Goal: Participate in discussion: Engage in conversation with other users on a specific topic

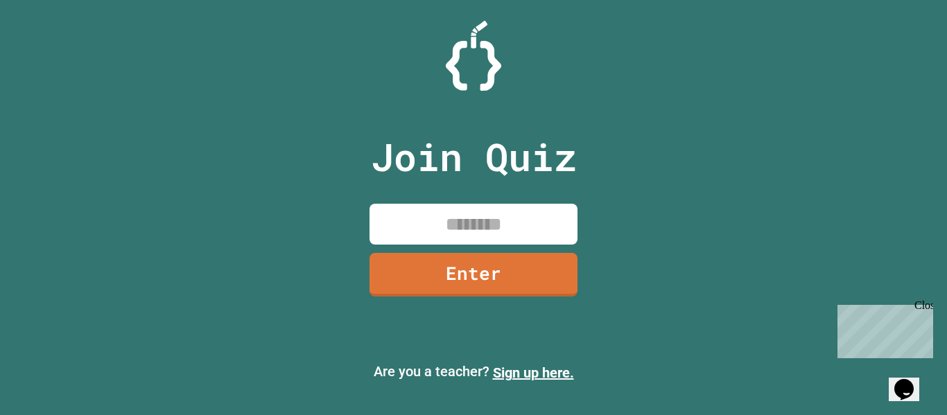
click at [921, 309] on div "Close" at bounding box center [923, 308] width 17 height 17
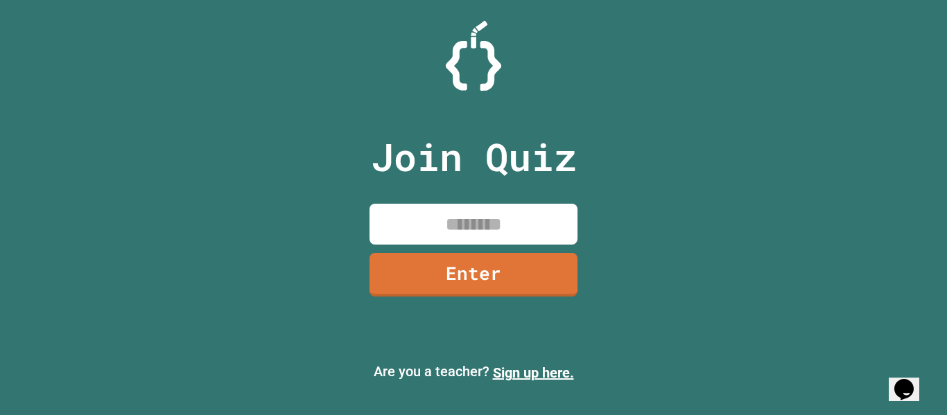
click at [497, 225] on input at bounding box center [474, 224] width 208 height 41
type input "********"
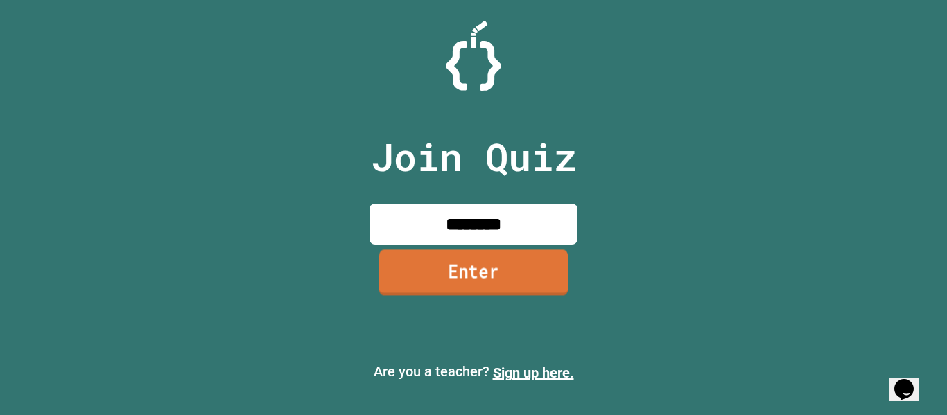
click at [438, 255] on link "Enter" at bounding box center [473, 273] width 189 height 46
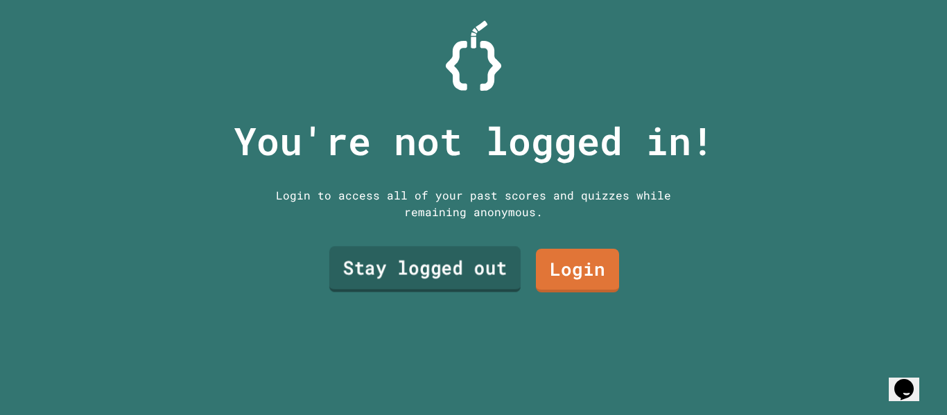
click at [480, 261] on link "Stay logged out" at bounding box center [424, 270] width 191 height 46
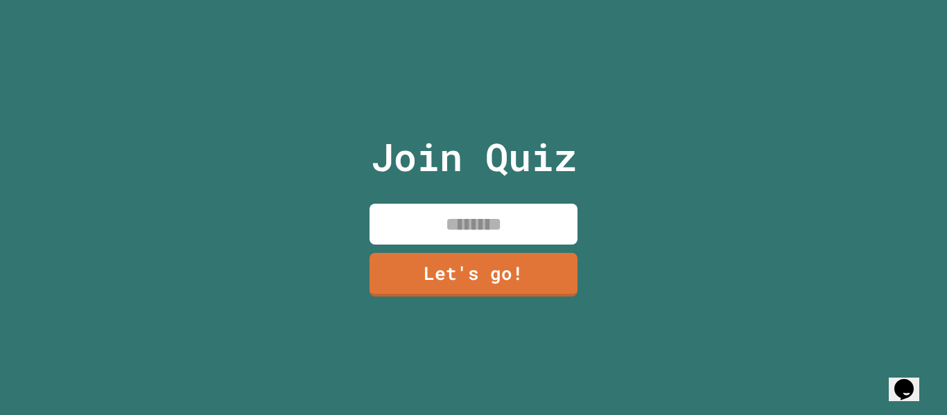
click at [469, 222] on input at bounding box center [474, 224] width 208 height 41
type input "*******"
click at [506, 283] on link "Let's go!" at bounding box center [473, 273] width 205 height 46
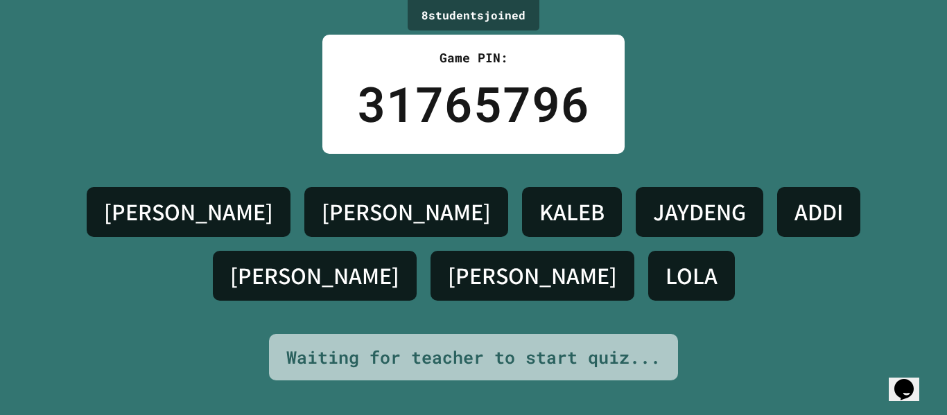
click at [560, 376] on div "8 student s joined Game PIN: 31765796 [PERSON_NAME] [PERSON_NAME] JAYDENG [PERS…" at bounding box center [473, 207] width 947 height 415
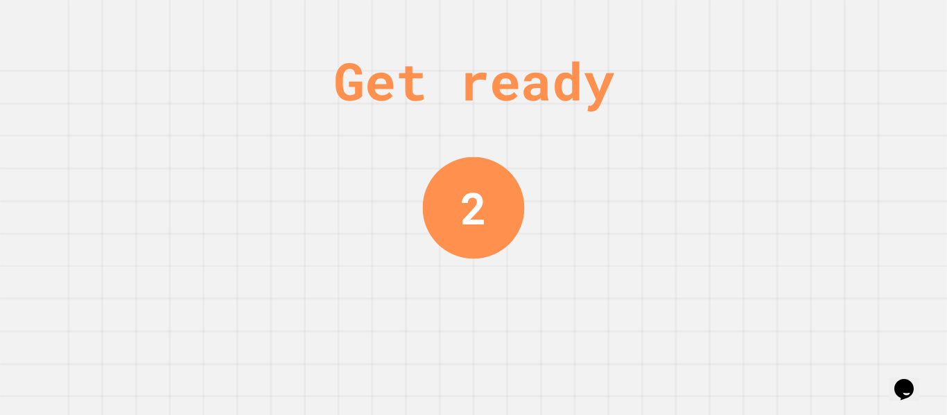
drag, startPoint x: 651, startPoint y: 200, endPoint x: 641, endPoint y: 196, distance: 10.9
click at [651, 200] on div "Get ready 2" at bounding box center [473, 207] width 947 height 415
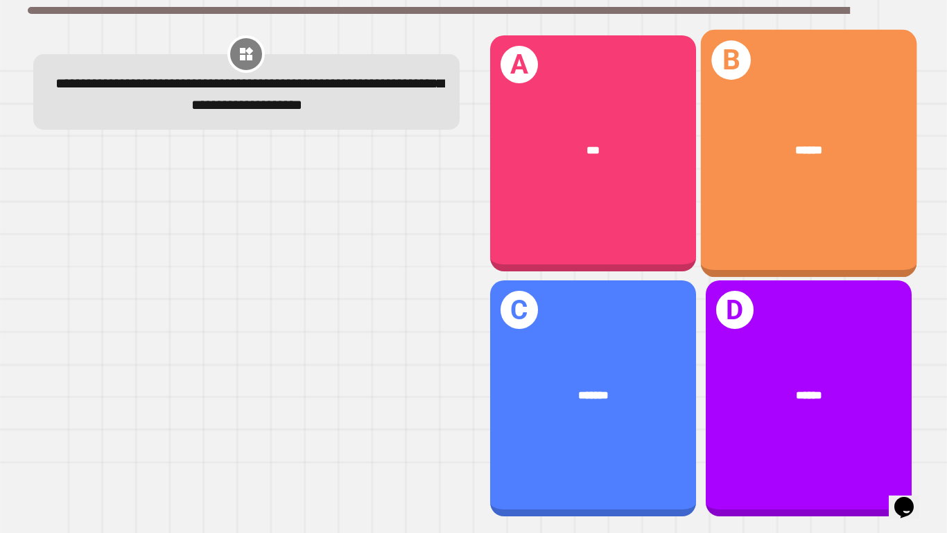
click at [770, 190] on div "B ******" at bounding box center [809, 153] width 216 height 248
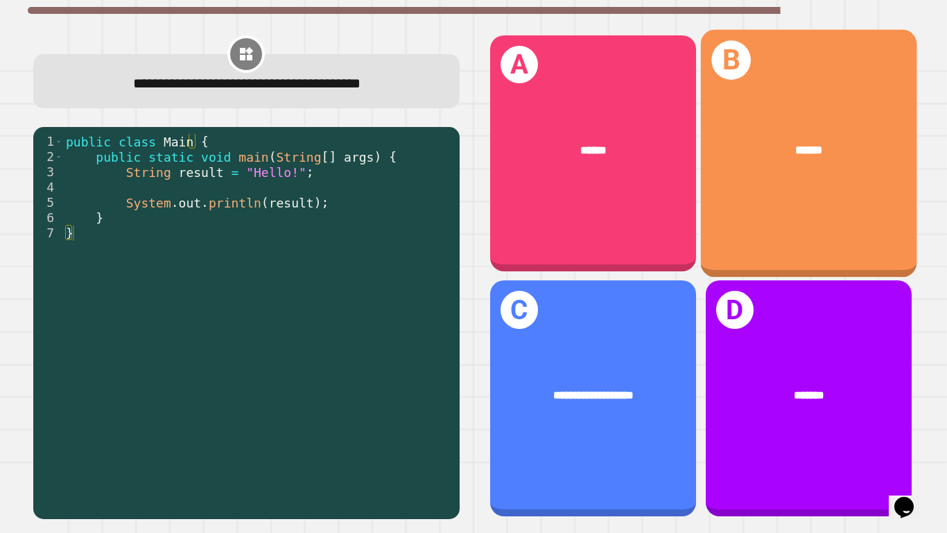
click at [785, 127] on div "******" at bounding box center [809, 149] width 216 height 65
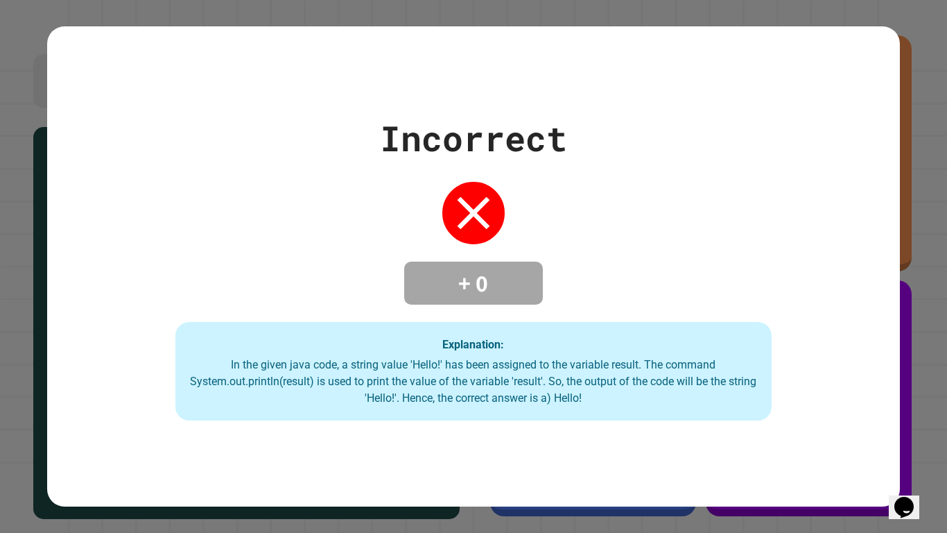
drag, startPoint x: 578, startPoint y: 218, endPoint x: 542, endPoint y: 223, distance: 35.8
click at [542, 223] on div "Incorrect + 0 Explanation: In the given java code, a string value 'Hello!' has …" at bounding box center [473, 266] width 852 height 308
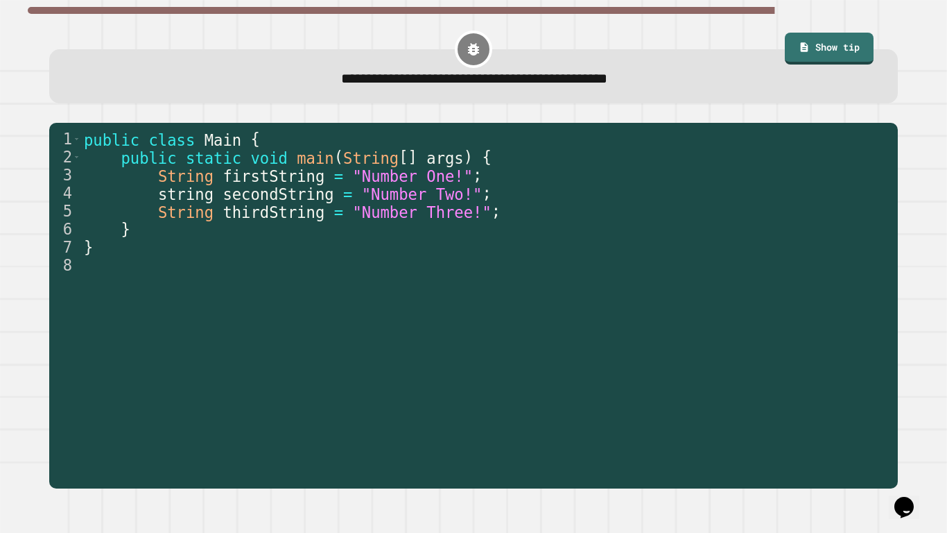
type textarea "**********"
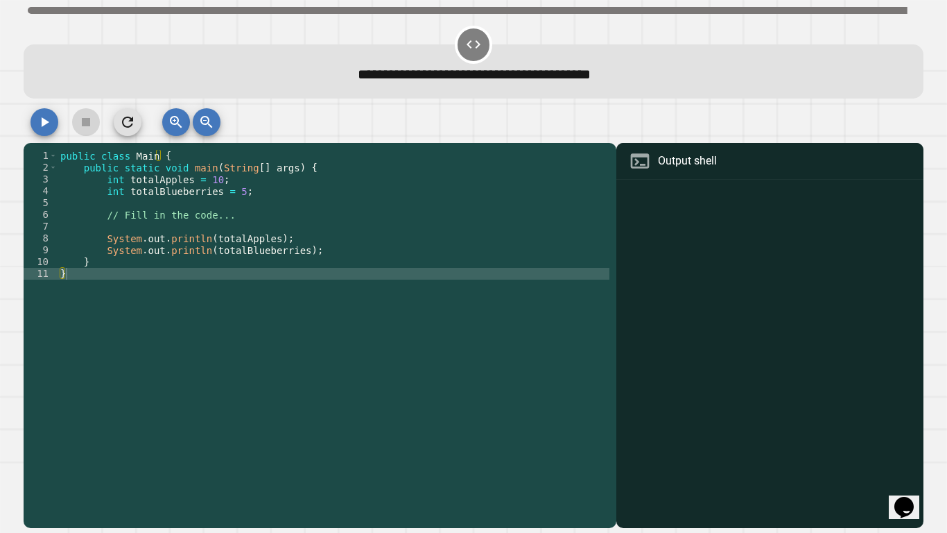
drag, startPoint x: 677, startPoint y: 216, endPoint x: 683, endPoint y: 209, distance: 9.9
click at [681, 213] on div at bounding box center [770, 355] width 293 height 345
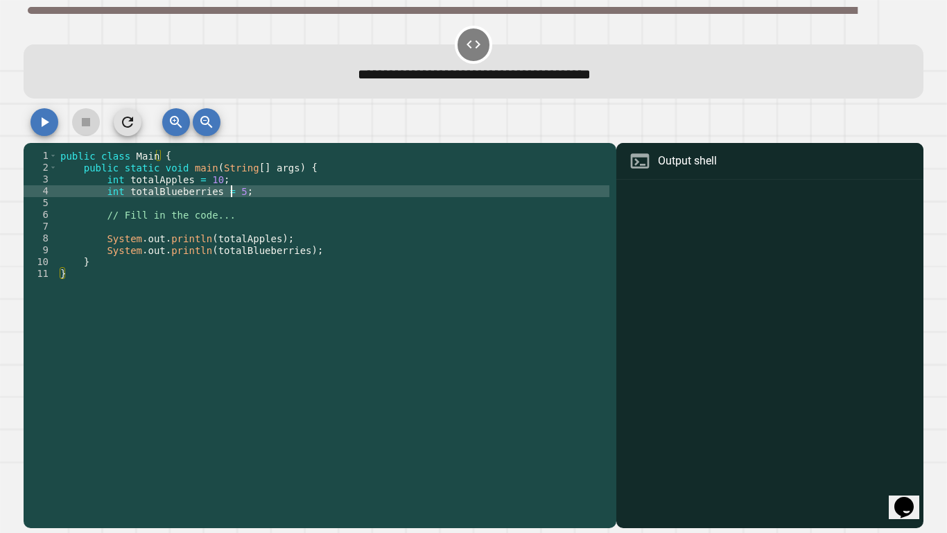
click at [231, 191] on div "public class Main { public static void main ( String [ ] args ) { int totalAppl…" at bounding box center [334, 333] width 552 height 366
type textarea "**********"
click at [682, 161] on div "Output shell" at bounding box center [687, 161] width 59 height 17
click at [747, 96] on div "**********" at bounding box center [474, 71] width 900 height 54
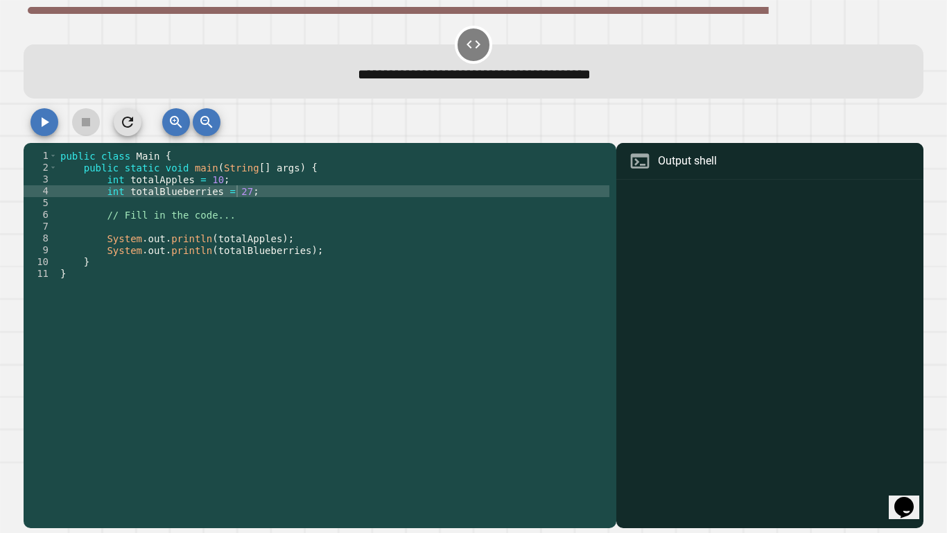
click at [467, 42] on icon at bounding box center [474, 44] width 14 height 8
click at [48, 121] on icon "button" at bounding box center [44, 122] width 17 height 17
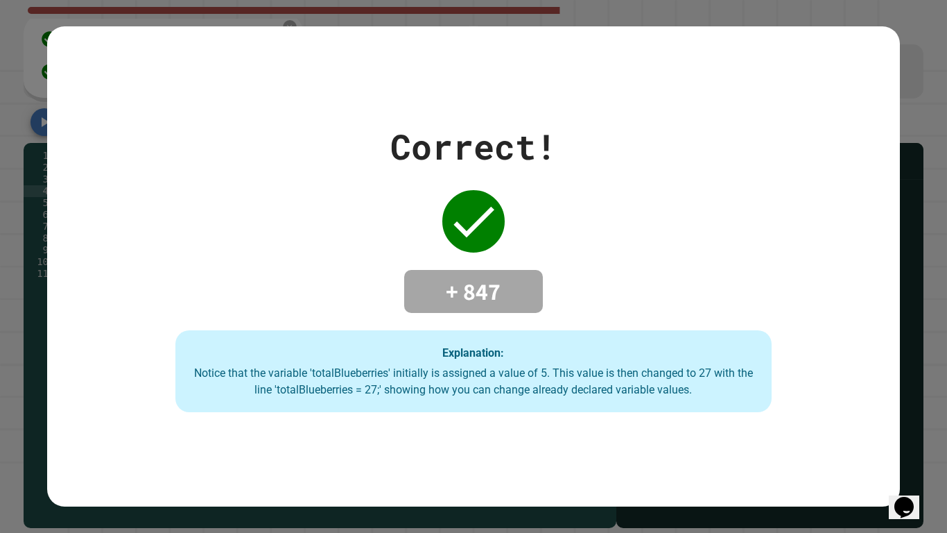
drag, startPoint x: 449, startPoint y: 207, endPoint x: 440, endPoint y: 214, distance: 11.3
drag, startPoint x: 440, startPoint y: 214, endPoint x: 775, endPoint y: 203, distance: 334.5
click at [778, 207] on div "Correct! + 847 Explanation: Notice that the variable 'totalBlueberries' initial…" at bounding box center [473, 266] width 852 height 291
click at [460, 169] on div "Correct! + 847 Explanation: Notice that the variable 'totalBlueberries' initial…" at bounding box center [473, 266] width 852 height 291
click at [452, 168] on div "Correct! + 847 Explanation: Notice that the variable 'totalBlueberries' initial…" at bounding box center [473, 266] width 852 height 291
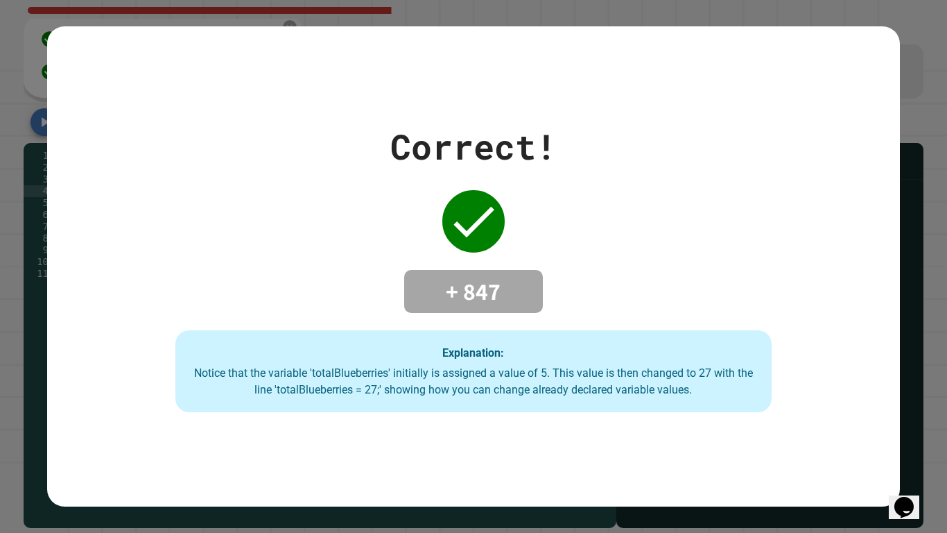
drag, startPoint x: 538, startPoint y: 164, endPoint x: 559, endPoint y: 165, distance: 20.8
click at [540, 164] on div "Correct!" at bounding box center [473, 147] width 166 height 52
click at [559, 165] on div "Correct! + 847 Explanation: Notice that the variable 'totalBlueberries' initial…" at bounding box center [473, 266] width 852 height 291
click at [560, 164] on div "Correct! + 847 Explanation: Notice that the variable 'totalBlueberries' initial…" at bounding box center [473, 266] width 852 height 291
drag, startPoint x: 557, startPoint y: 161, endPoint x: 562, endPoint y: 17, distance: 143.7
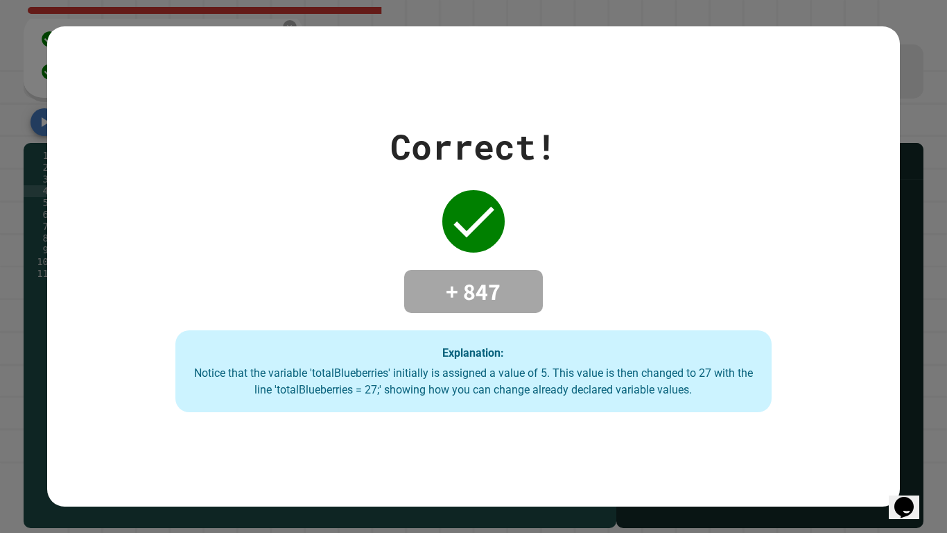
click at [558, 147] on div "Correct! + 847 Explanation: Notice that the variable 'totalBlueberries' initial…" at bounding box center [473, 266] width 852 height 291
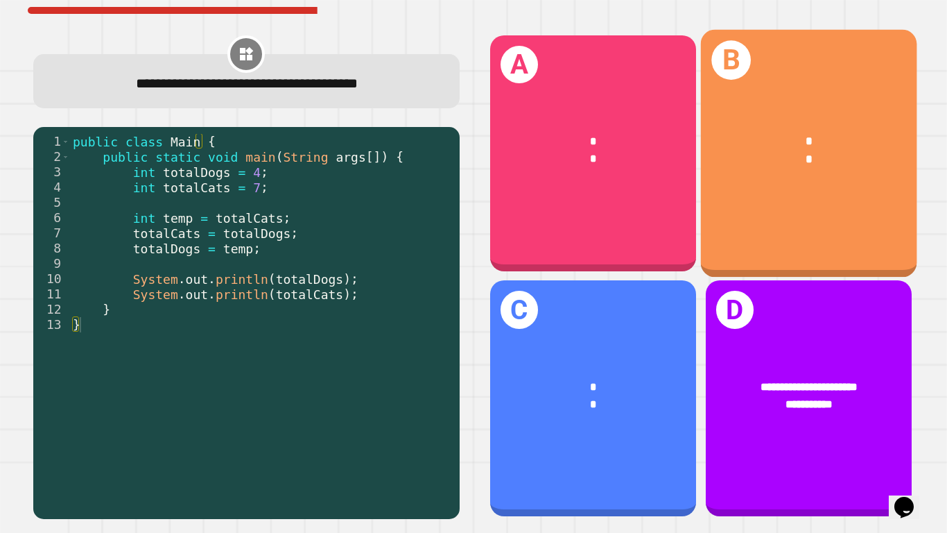
click at [772, 169] on div "* *" at bounding box center [809, 149] width 216 height 83
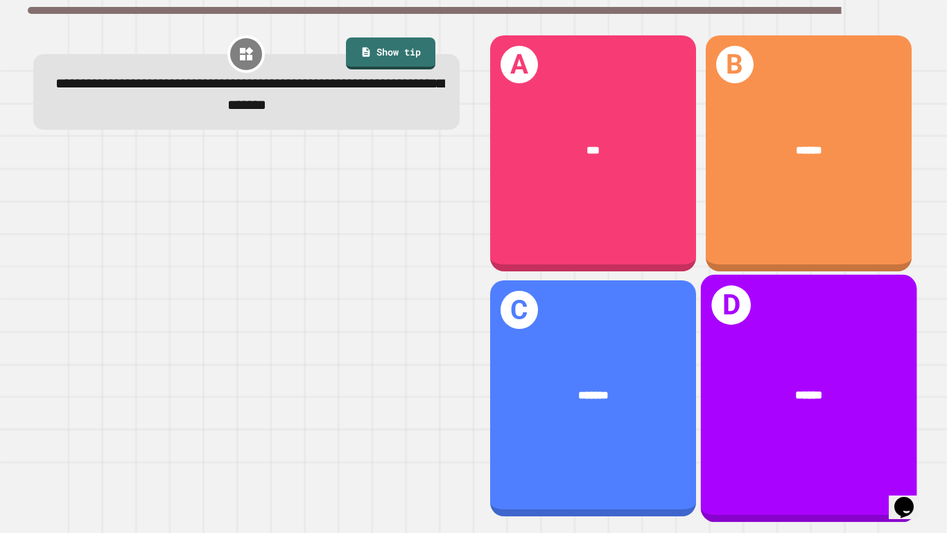
click at [766, 362] on div "******" at bounding box center [809, 394] width 216 height 65
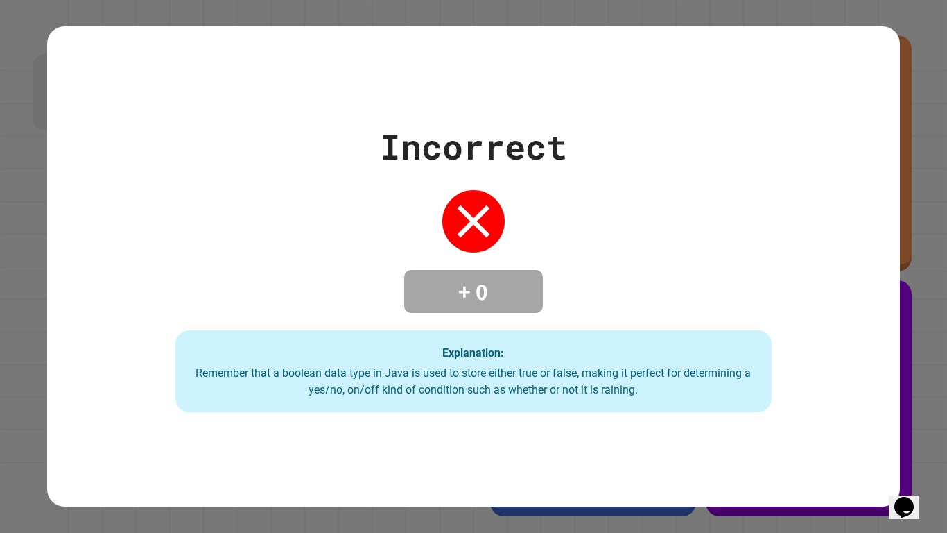
drag, startPoint x: 927, startPoint y: 201, endPoint x: 918, endPoint y: 206, distance: 10.9
click at [920, 205] on div "Incorrect + 0 Explanation: Remember that a boolean data type in [GEOGRAPHIC_DAT…" at bounding box center [473, 266] width 947 height 533
click at [916, 206] on div "Incorrect + 0 Explanation: Remember that a boolean data type in [GEOGRAPHIC_DAT…" at bounding box center [473, 266] width 947 height 533
click at [914, 206] on div "Incorrect + 0 Explanation: Remember that a boolean data type in [GEOGRAPHIC_DAT…" at bounding box center [473, 266] width 947 height 533
drag, startPoint x: 53, startPoint y: 88, endPoint x: 525, endPoint y: 203, distance: 486.0
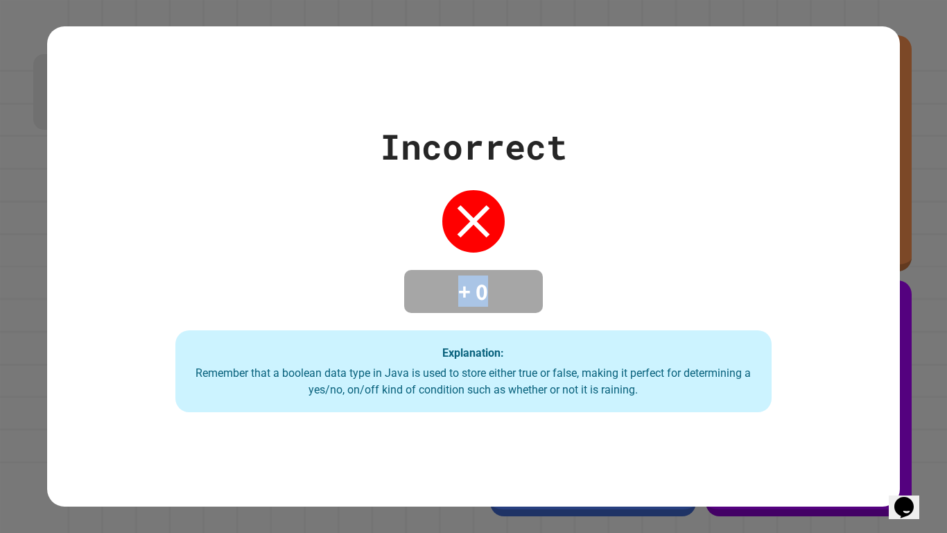
click at [518, 208] on div "Incorrect + 0 Explanation: Remember that a boolean data type in [GEOGRAPHIC_DAT…" at bounding box center [473, 265] width 852 height 479
drag, startPoint x: 623, startPoint y: 183, endPoint x: 216, endPoint y: 249, distance: 412.4
click at [221, 271] on div "Incorrect + 0 Explanation: Remember that a boolean data type in [GEOGRAPHIC_DAT…" at bounding box center [473, 266] width 852 height 291
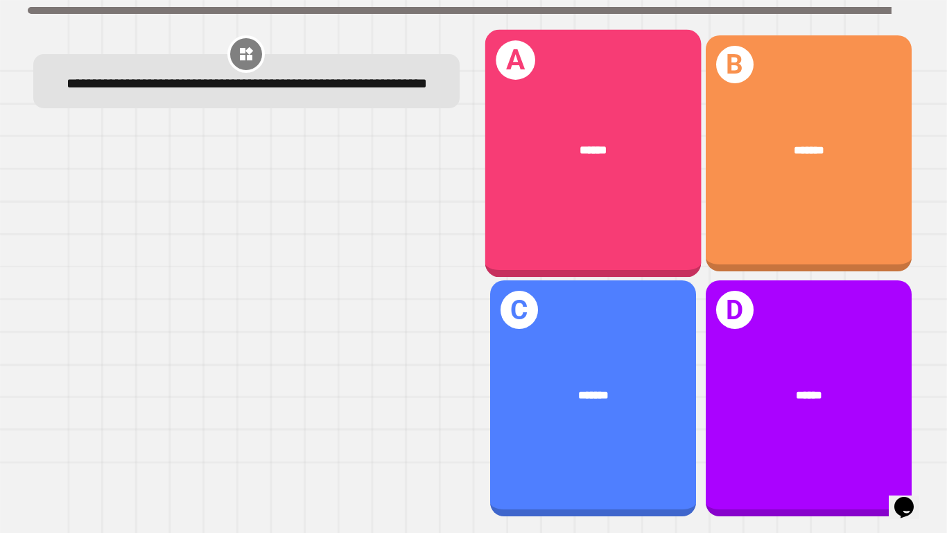
click at [538, 157] on div "******" at bounding box center [593, 149] width 216 height 65
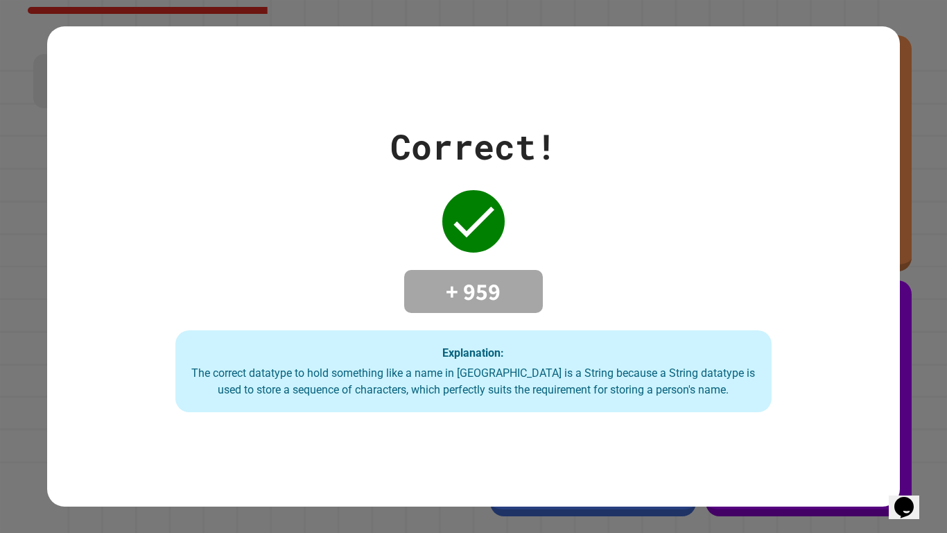
drag, startPoint x: 510, startPoint y: 128, endPoint x: 520, endPoint y: 128, distance: 9.0
click at [517, 128] on div "Correct!" at bounding box center [473, 147] width 166 height 52
click at [620, 174] on div "Correct! + 959 Explanation: The correct datatype to hold something like a name …" at bounding box center [473, 266] width 852 height 291
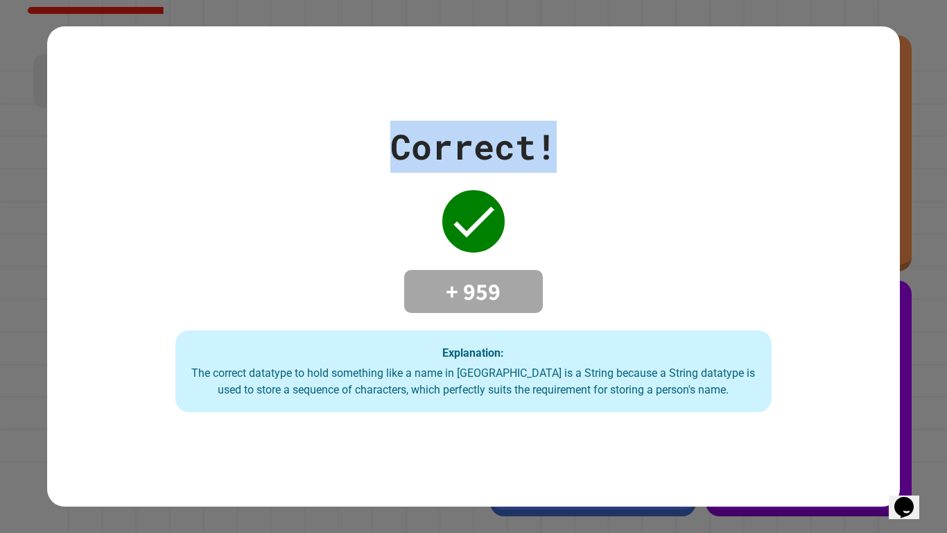
drag, startPoint x: 624, startPoint y: 161, endPoint x: 287, endPoint y: 37, distance: 358.3
click at [289, 35] on div "Correct! + 959 Explanation: The correct datatype to hold something like a name …" at bounding box center [473, 265] width 852 height 479
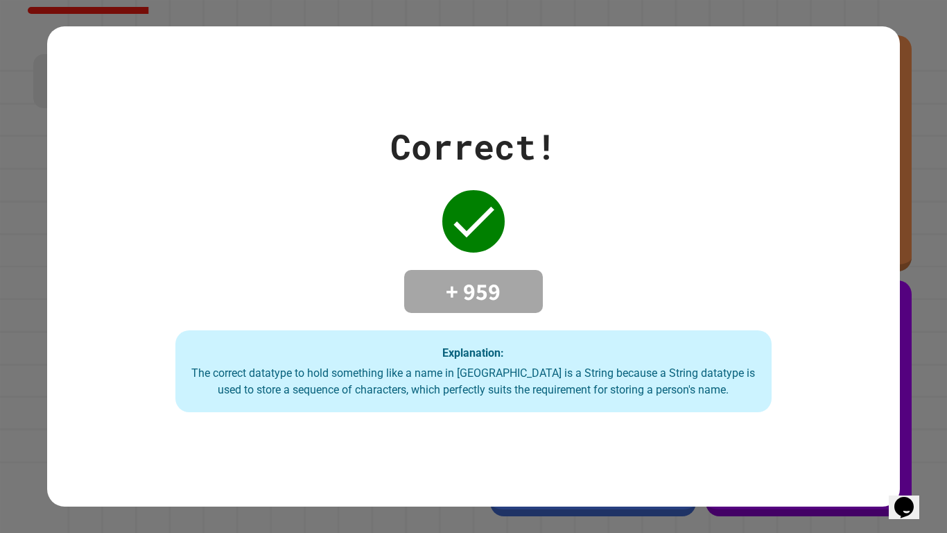
click at [203, 237] on div "Correct! + 959 Explanation: The correct datatype to hold something like a name …" at bounding box center [473, 266] width 852 height 291
click at [492, 415] on div "Correct! + 959 Explanation: The correct datatype to hold something like a name …" at bounding box center [473, 265] width 852 height 479
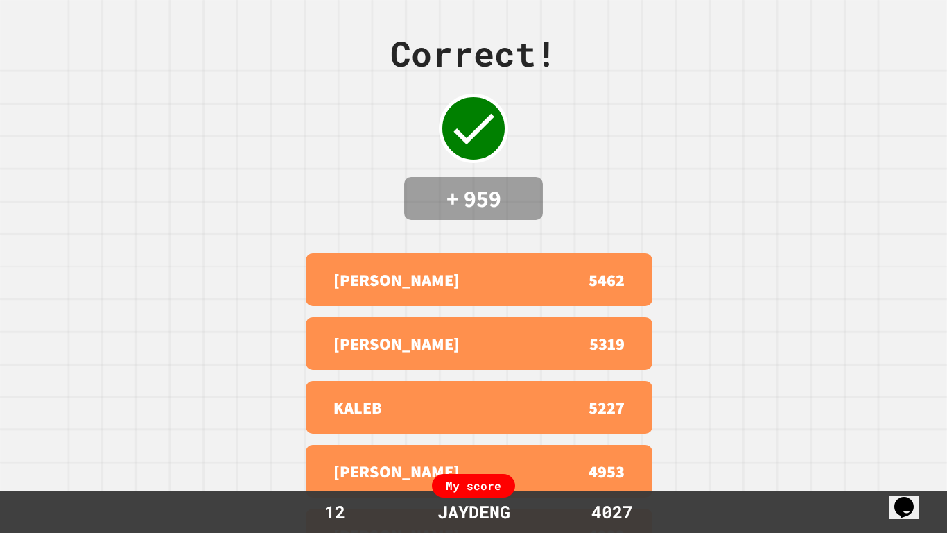
click at [478, 415] on div "My score" at bounding box center [473, 486] width 83 height 24
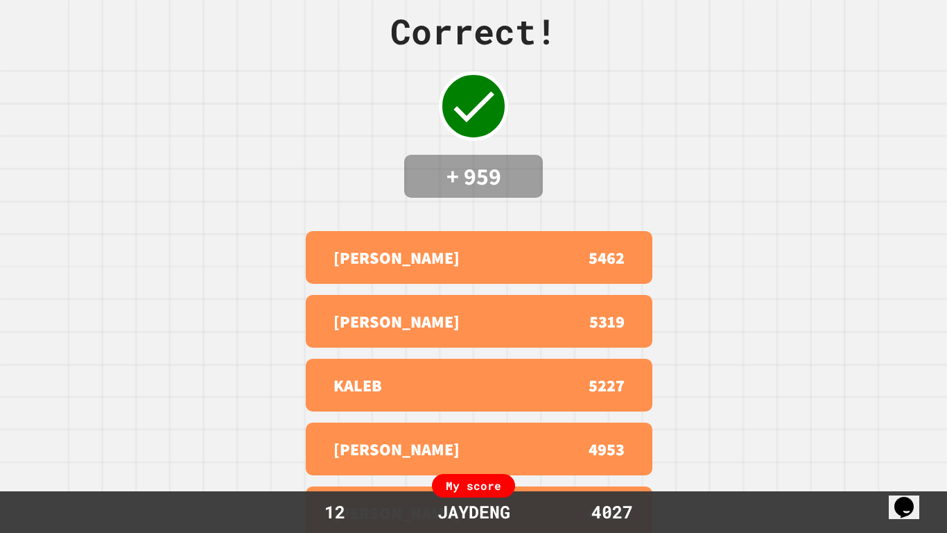
scroll to position [44, 0]
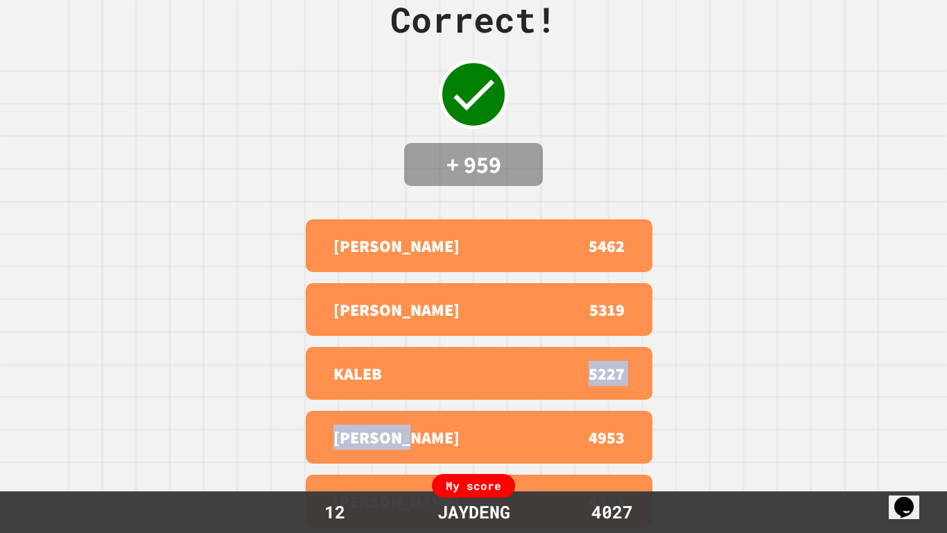
drag, startPoint x: 454, startPoint y: 388, endPoint x: 440, endPoint y: 431, distance: 44.5
click at [436, 415] on div "[PERSON_NAME] 5462 [PERSON_NAME] 5319 [PERSON_NAME] 5227 [PERSON_NAME] 4953 ARI…" at bounding box center [473, 373] width 347 height 319
click at [709, 402] on div "Correct! + 959 [PERSON_NAME] 5462 [PERSON_NAME] 5319 [PERSON_NAME] 5227 [PERSON…" at bounding box center [473, 232] width 947 height 533
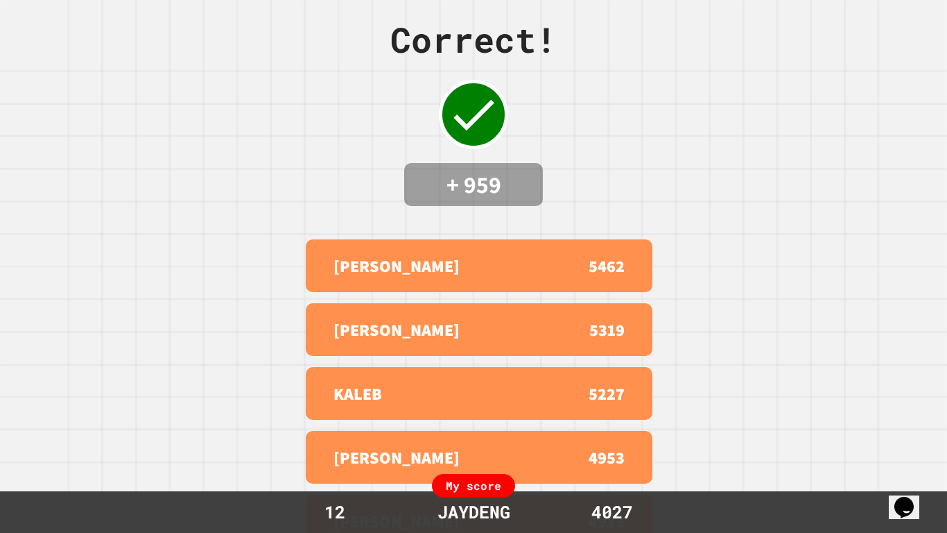
scroll to position [0, 0]
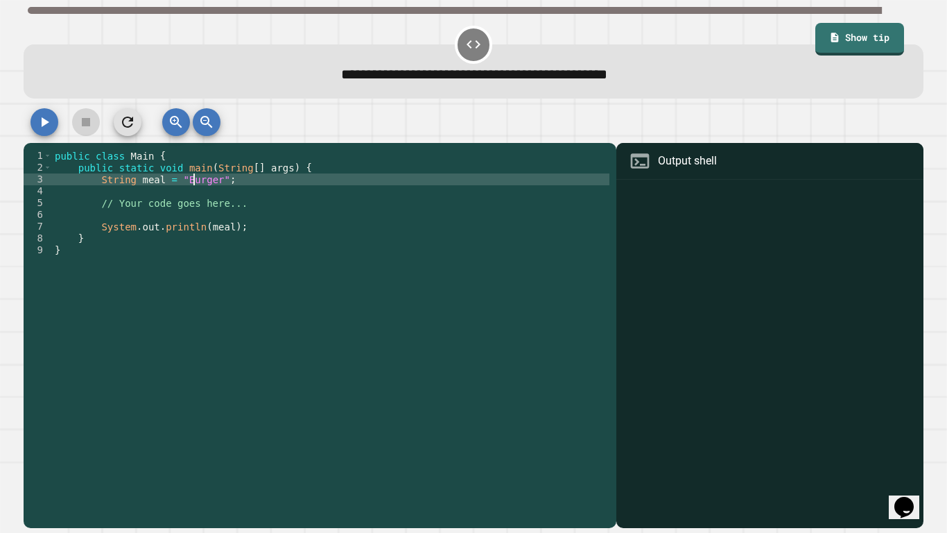
click at [196, 181] on div "public class Main { public static void main ( String [ ] args ) { String meal =…" at bounding box center [331, 333] width 558 height 366
click at [197, 180] on div "public class Main { public static void main ( String [ ] args ) { String meal =…" at bounding box center [331, 333] width 558 height 366
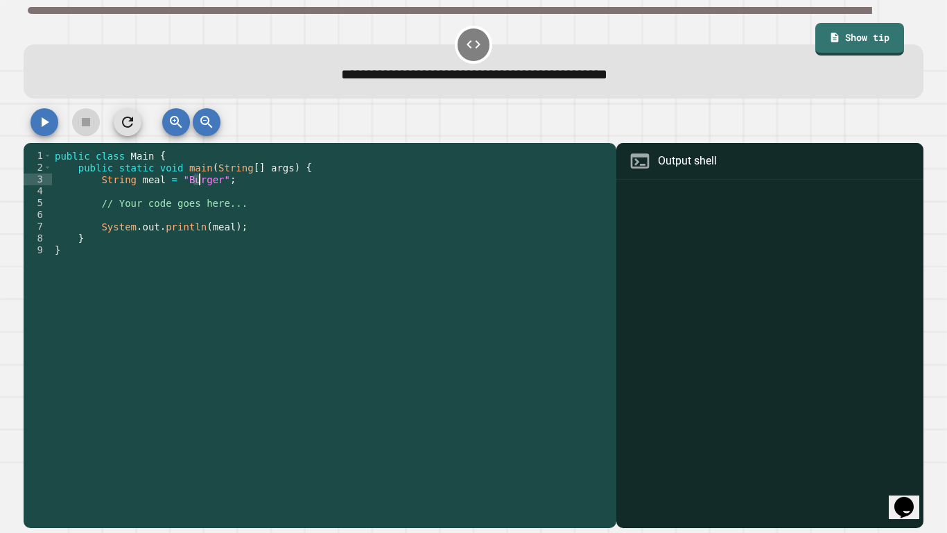
click at [196, 184] on div "public class Main { public static void main ( String [ ] args ) { String meal =…" at bounding box center [331, 321] width 558 height 342
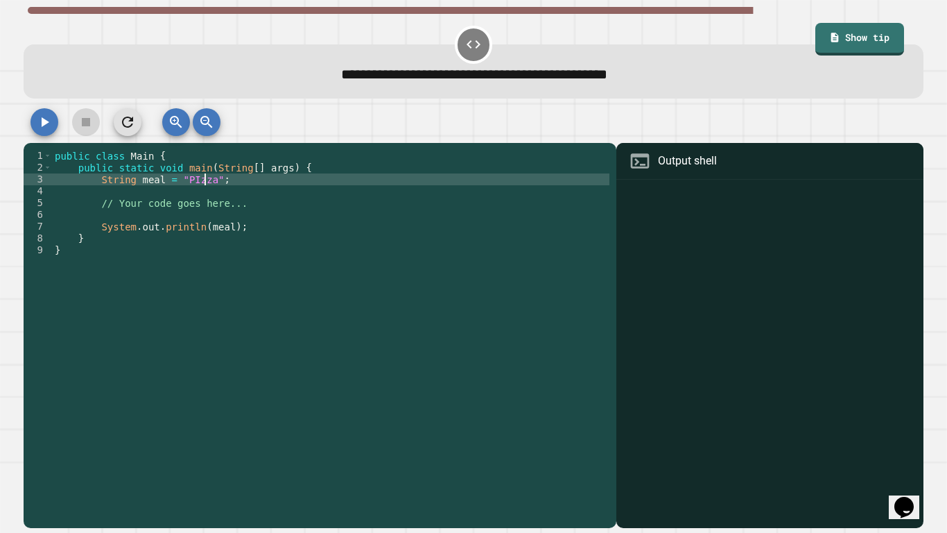
scroll to position [0, 11]
click at [47, 126] on icon "button" at bounding box center [44, 122] width 17 height 17
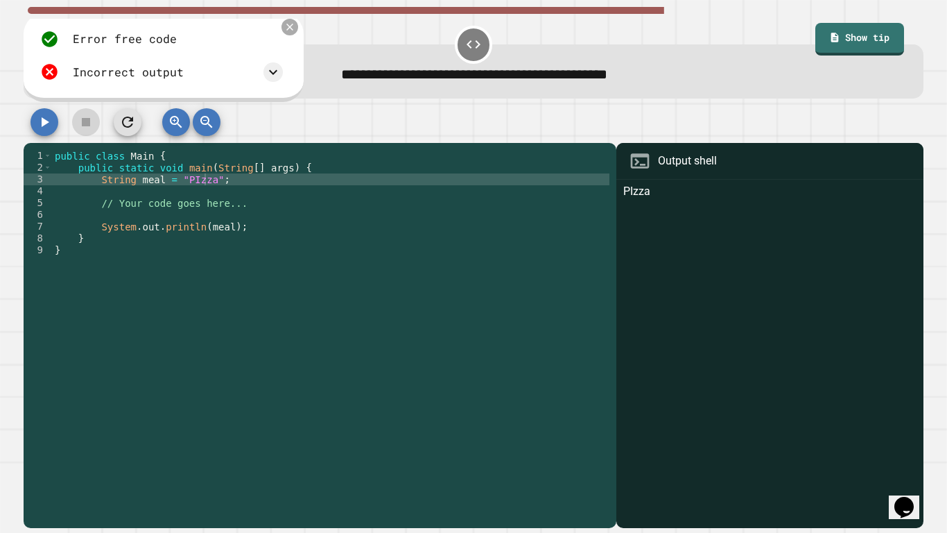
click at [283, 30] on div at bounding box center [290, 27] width 17 height 17
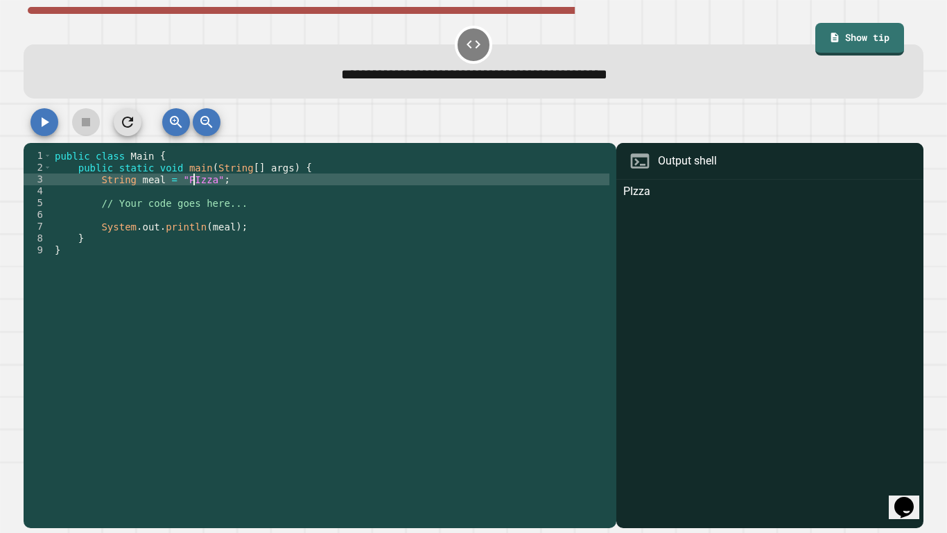
click at [196, 184] on div "public class Main { public static void main ( String [ ] args ) { String meal =…" at bounding box center [331, 333] width 558 height 366
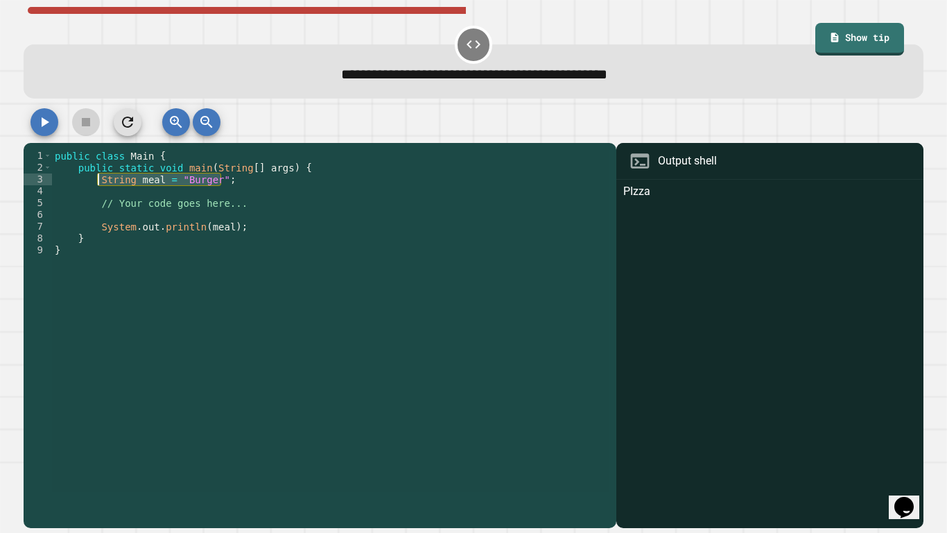
click at [270, 184] on div "public class Main { public static void main ( String [ ] args ) { String meal =…" at bounding box center [331, 321] width 558 height 342
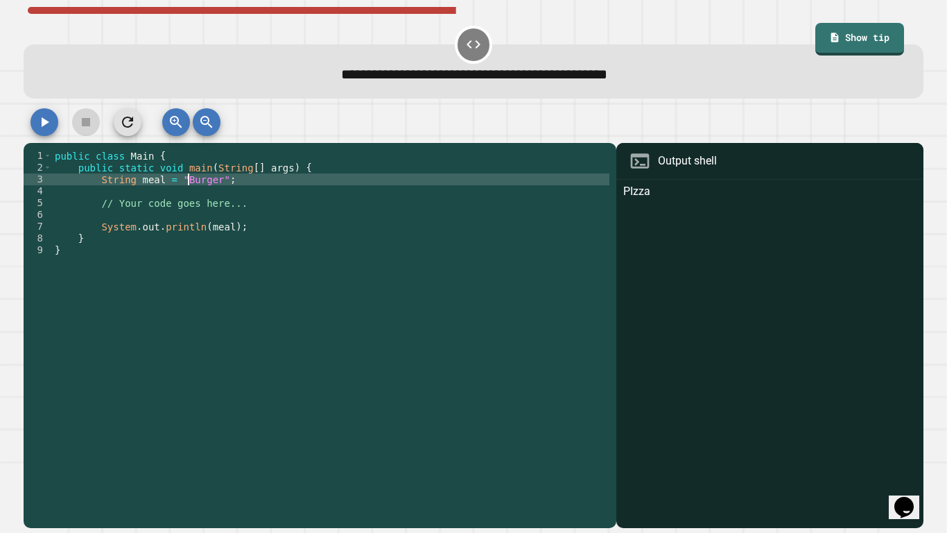
click at [187, 182] on div "public class Main { public static void main ( String [ ] args ) { String meal =…" at bounding box center [331, 333] width 558 height 366
click at [43, 119] on icon "button" at bounding box center [46, 122] width 8 height 10
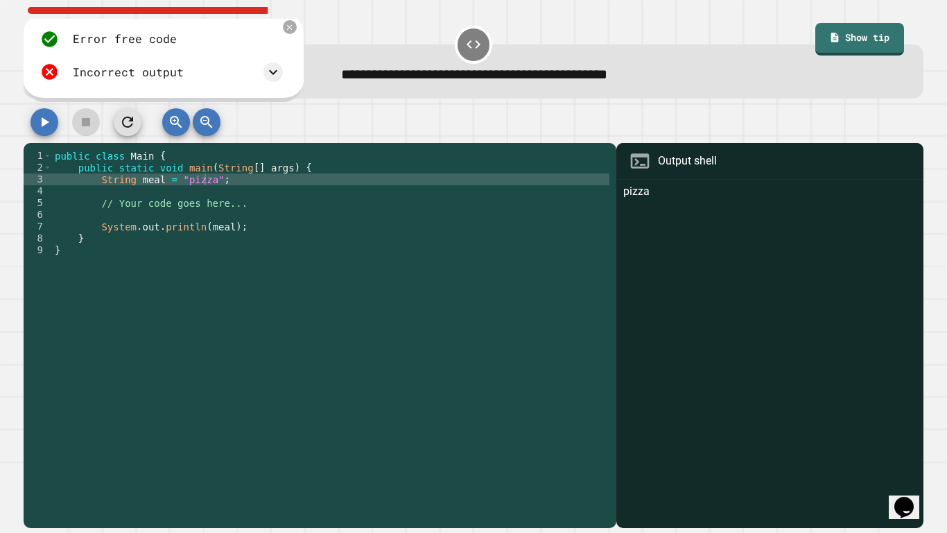
click at [266, 74] on icon at bounding box center [273, 72] width 17 height 17
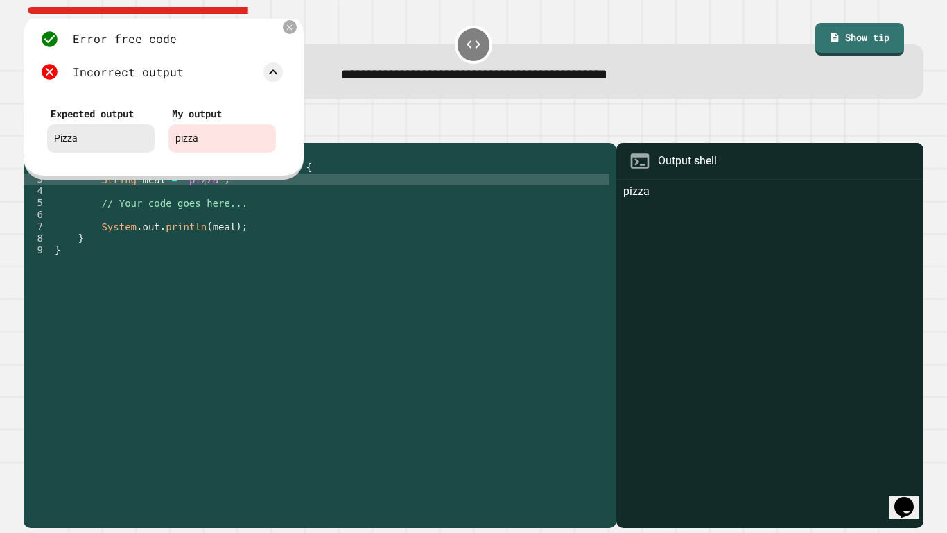
click at [275, 73] on icon at bounding box center [273, 72] width 17 height 17
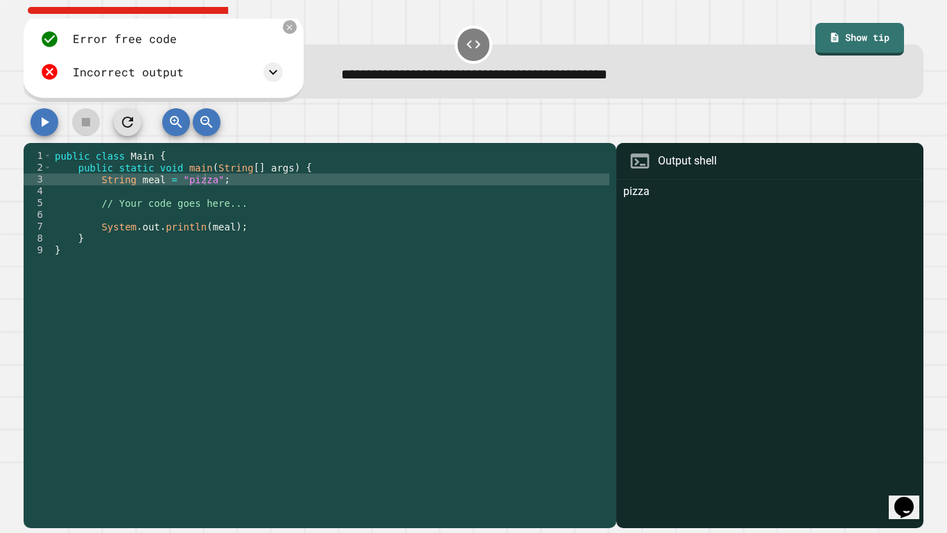
click at [177, 175] on div "public class Main { public static void main ( String [ ] args ) { String meal =…" at bounding box center [331, 333] width 558 height 366
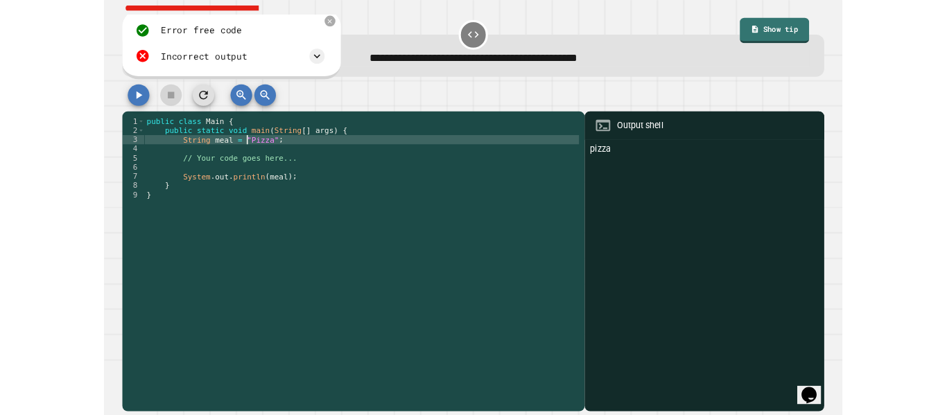
scroll to position [0, 10]
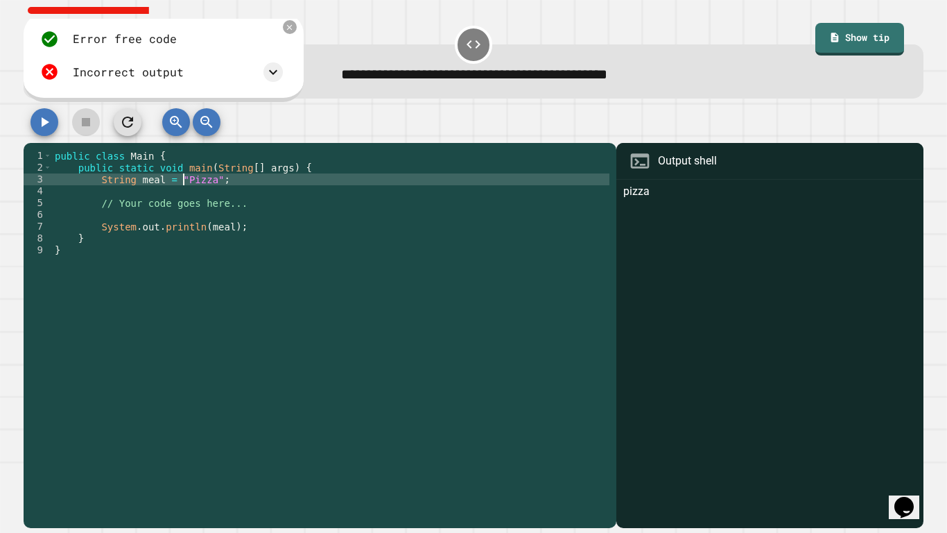
type textarea "**********"
drag, startPoint x: 37, startPoint y: 124, endPoint x: 23, endPoint y: 120, distance: 14.5
click at [33, 123] on button "button" at bounding box center [45, 122] width 28 height 28
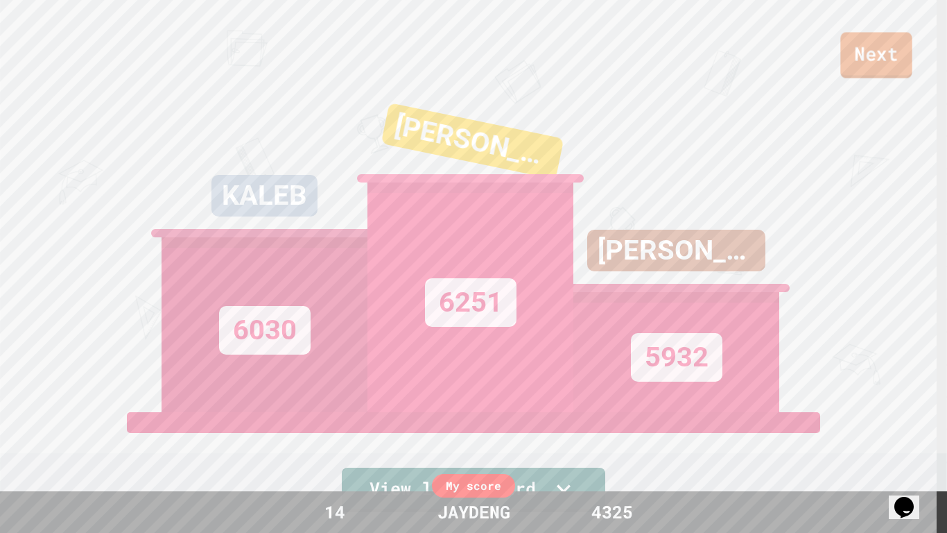
click at [854, 63] on link "Next" at bounding box center [876, 56] width 71 height 46
